Goal: Transaction & Acquisition: Book appointment/travel/reservation

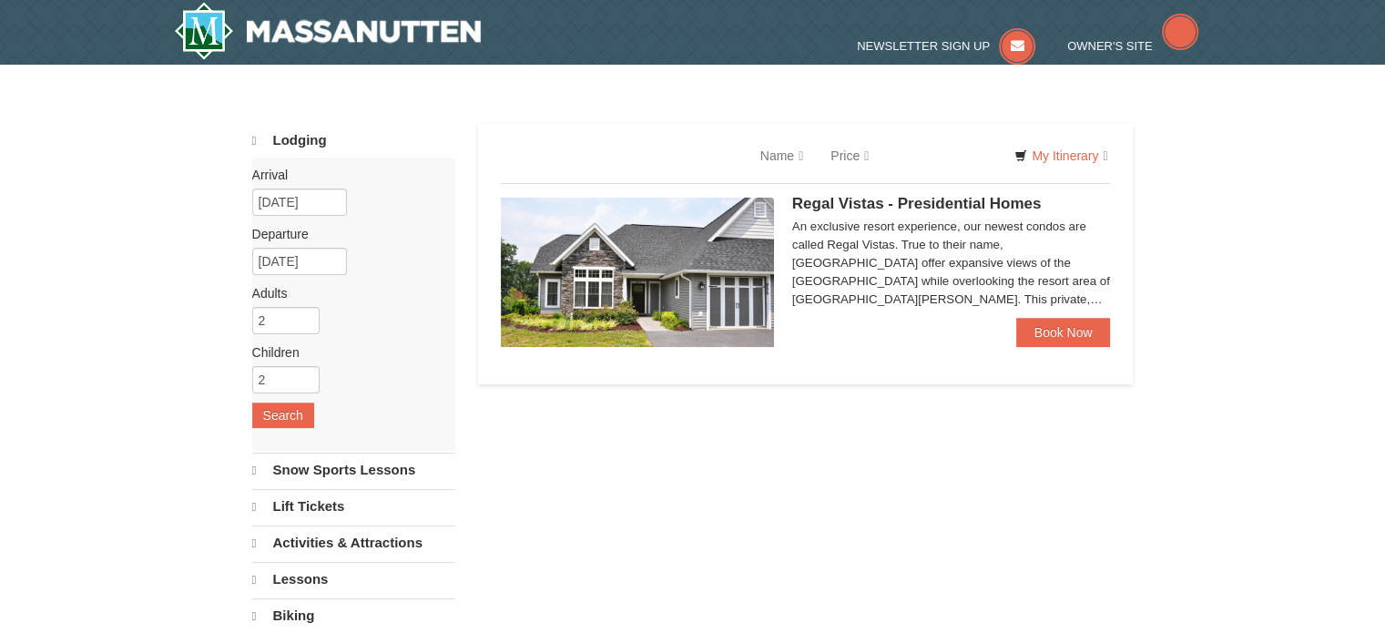
select select "10"
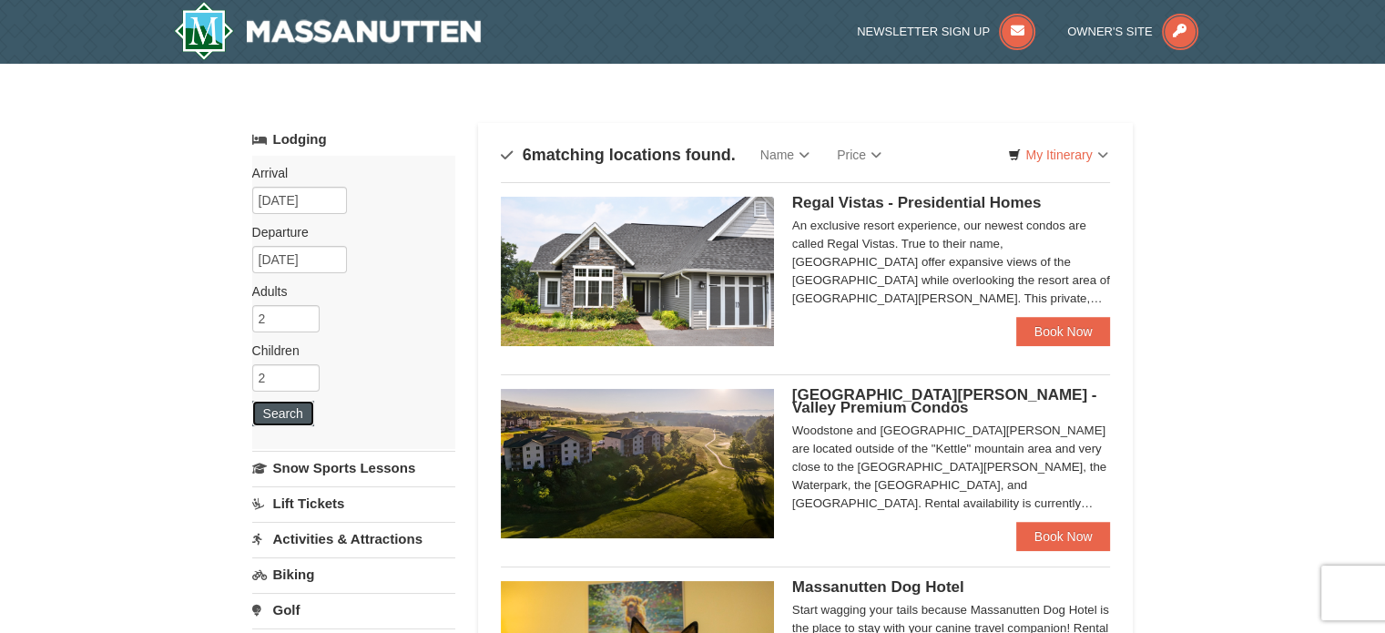
click at [295, 404] on button "Search" at bounding box center [283, 413] width 62 height 25
click at [275, 415] on button "Search" at bounding box center [283, 413] width 62 height 25
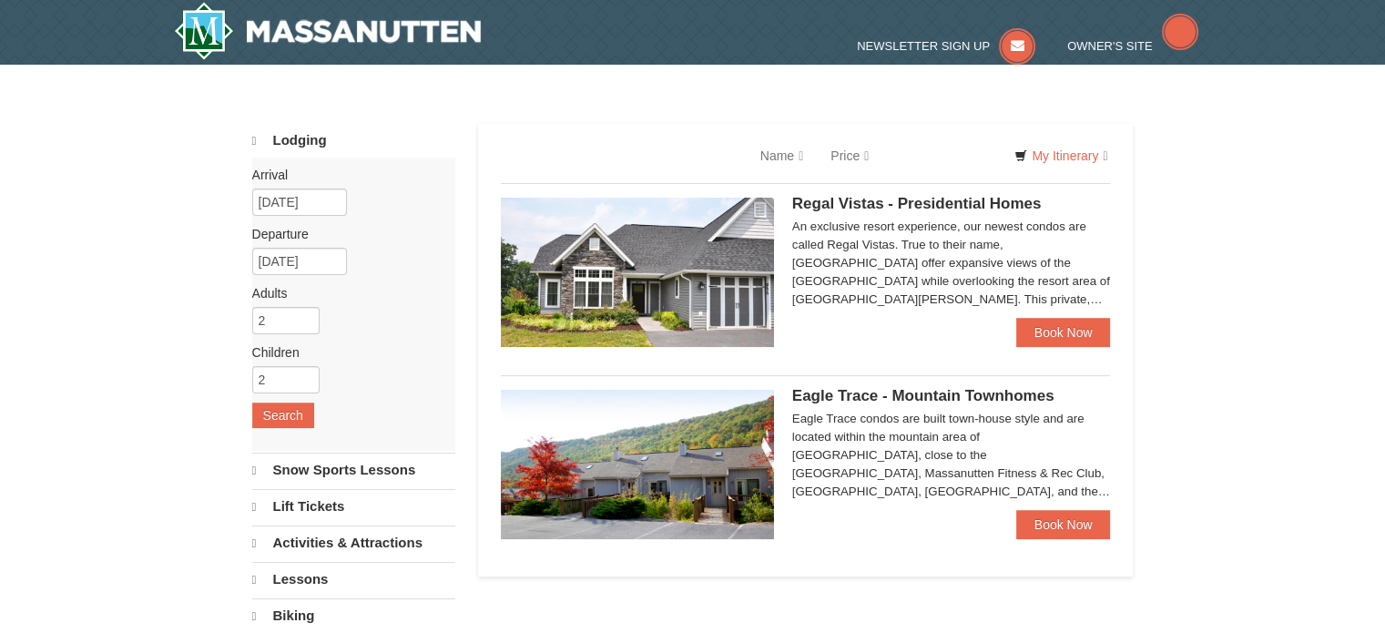
select select "10"
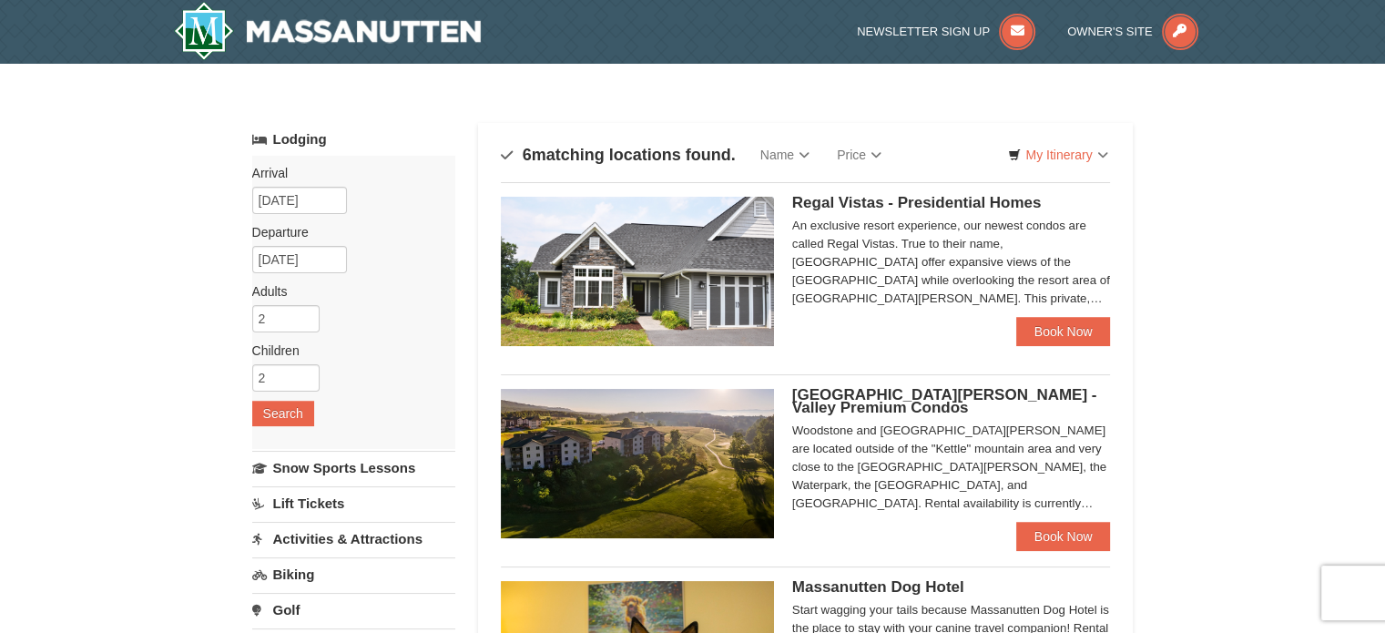
click at [505, 149] on h4 "6 matching locations found." at bounding box center [618, 155] width 235 height 18
